Goal: Check status: Check status

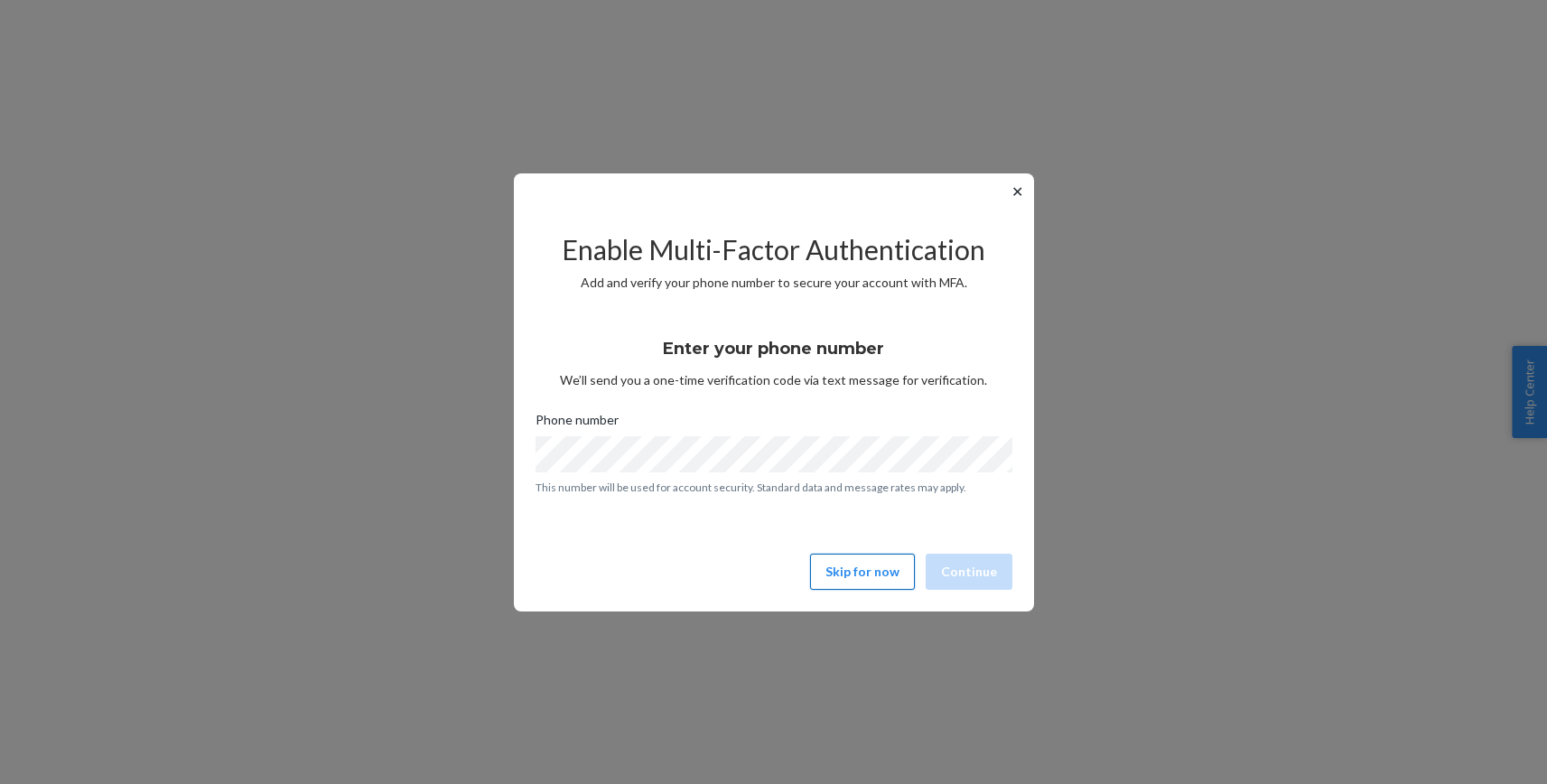
click at [876, 572] on button "Skip for now" at bounding box center [862, 572] width 105 height 36
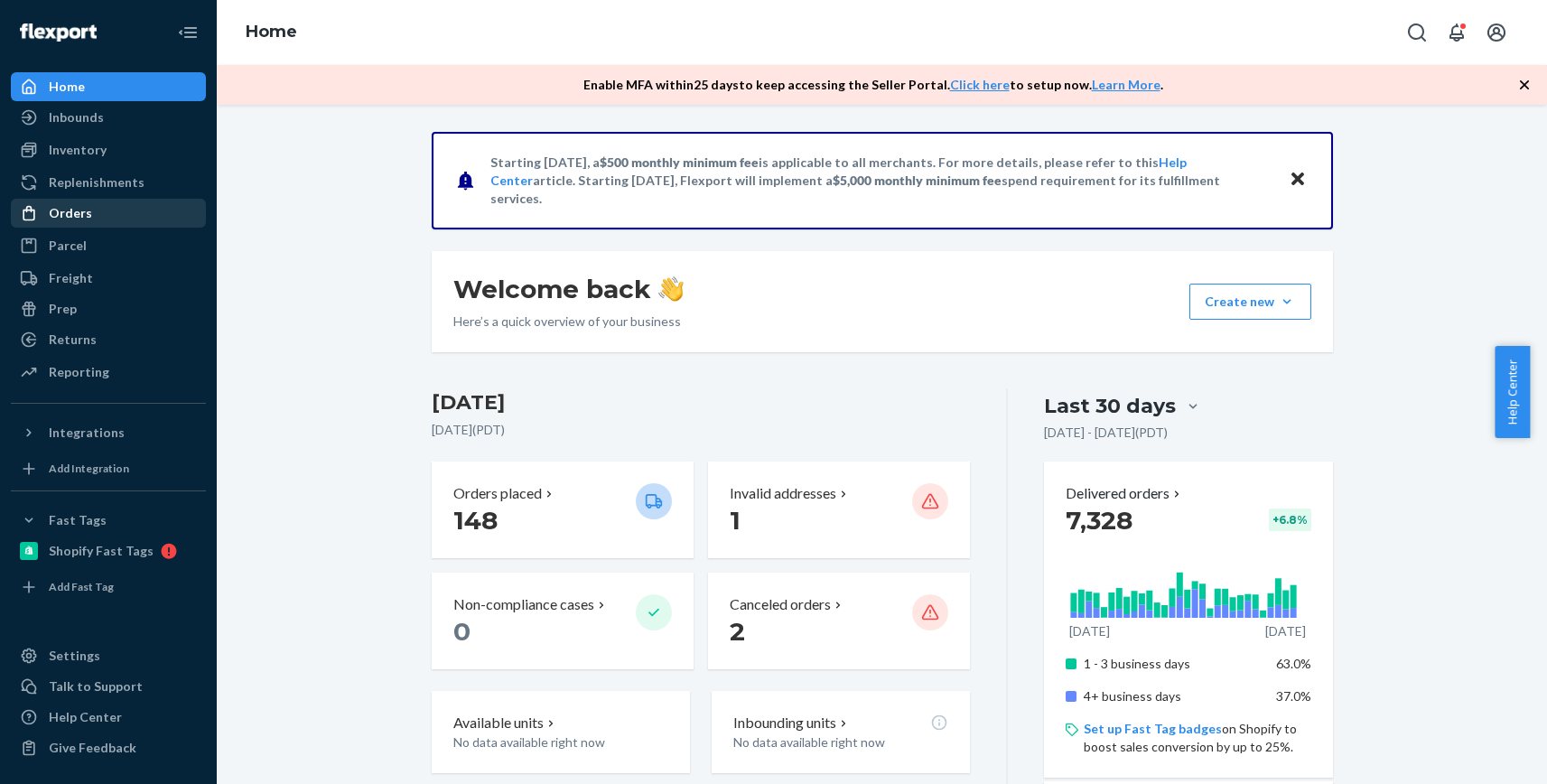
click at [105, 208] on div "Orders" at bounding box center [108, 213] width 191 height 25
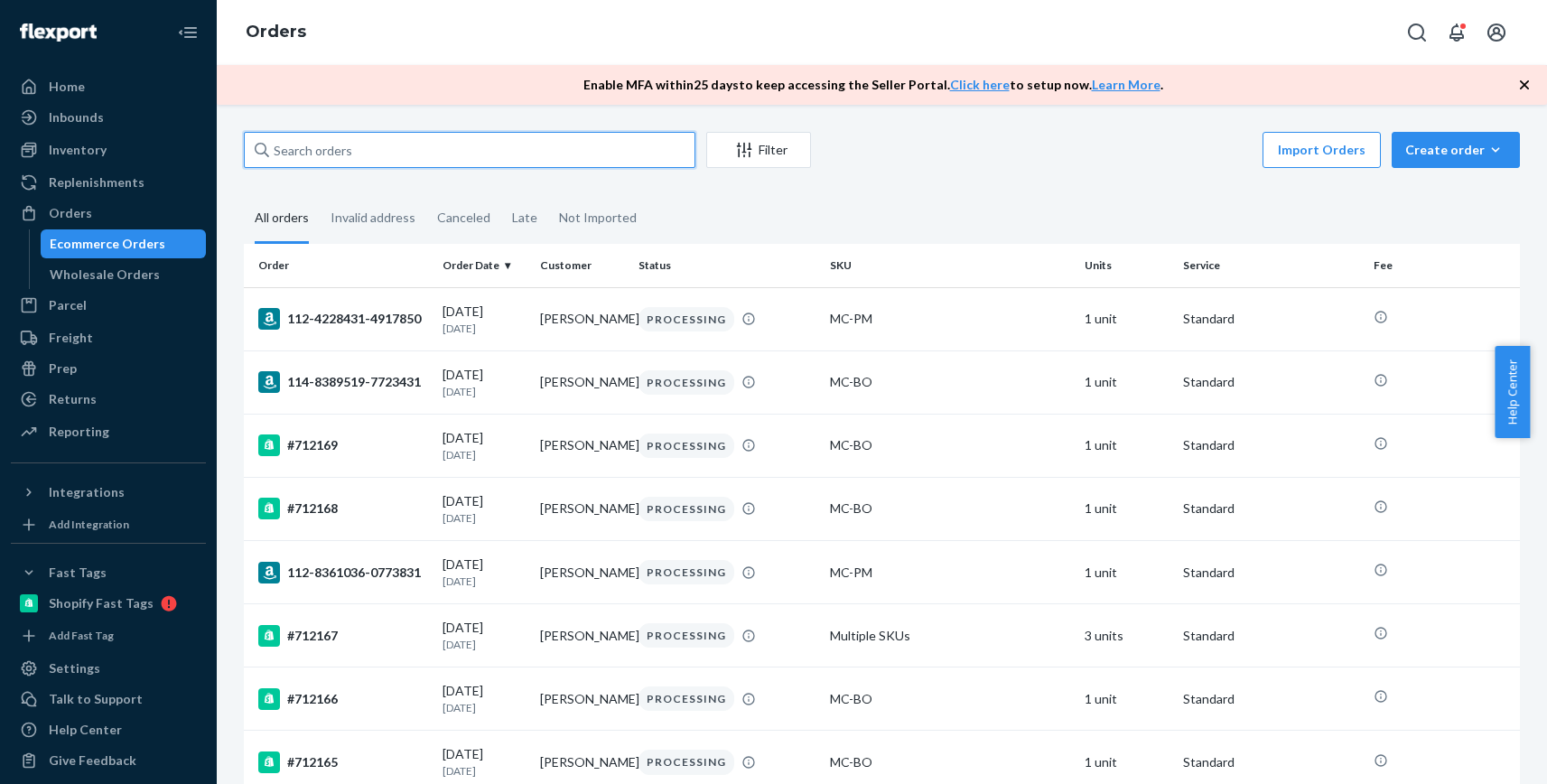
click at [421, 157] on input "text" at bounding box center [469, 150] width 451 height 36
paste input "708023"
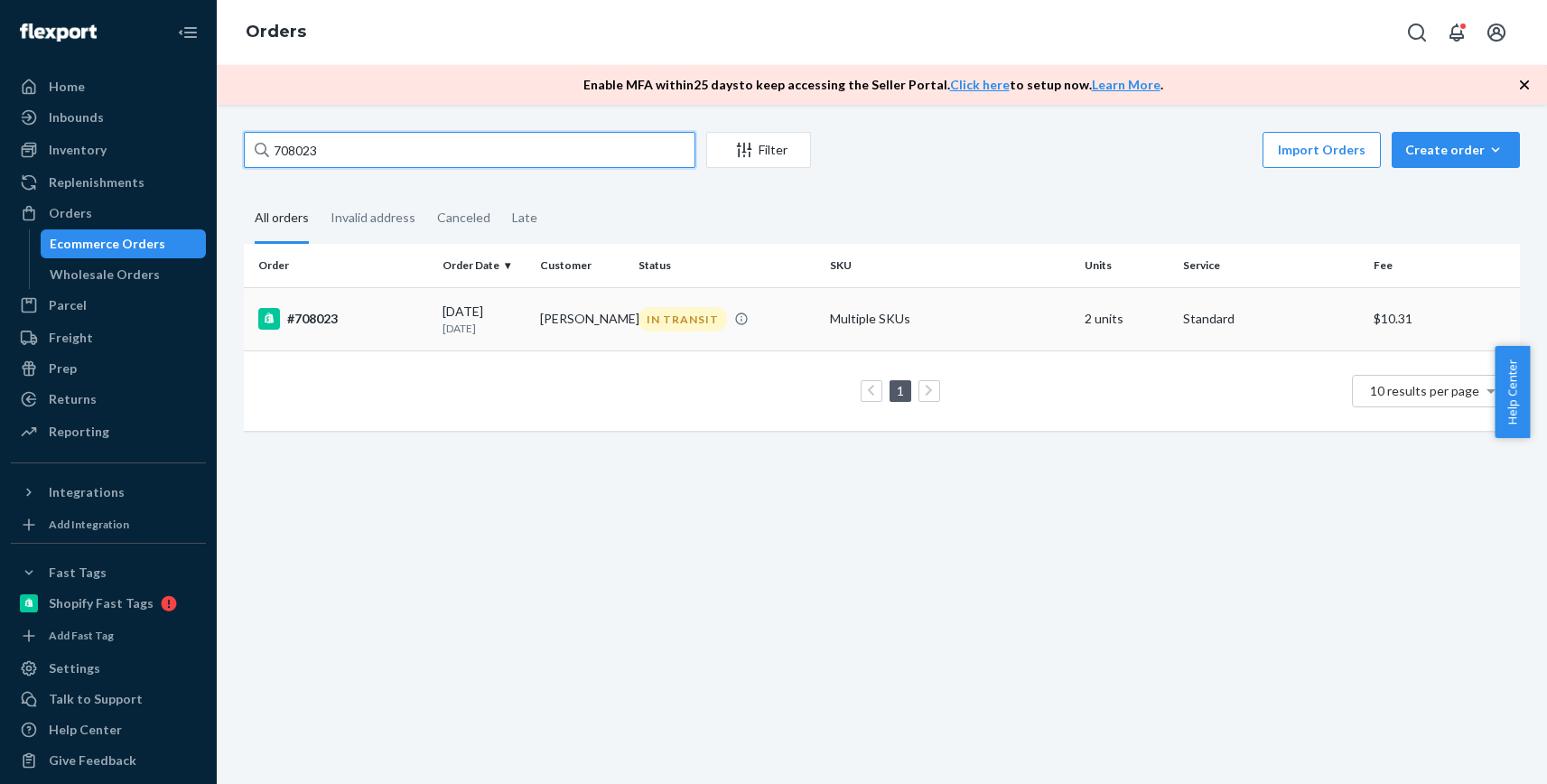
type input "708023"
click at [320, 321] on div "#708023" at bounding box center [343, 318] width 170 height 22
